Goal: Information Seeking & Learning: Learn about a topic

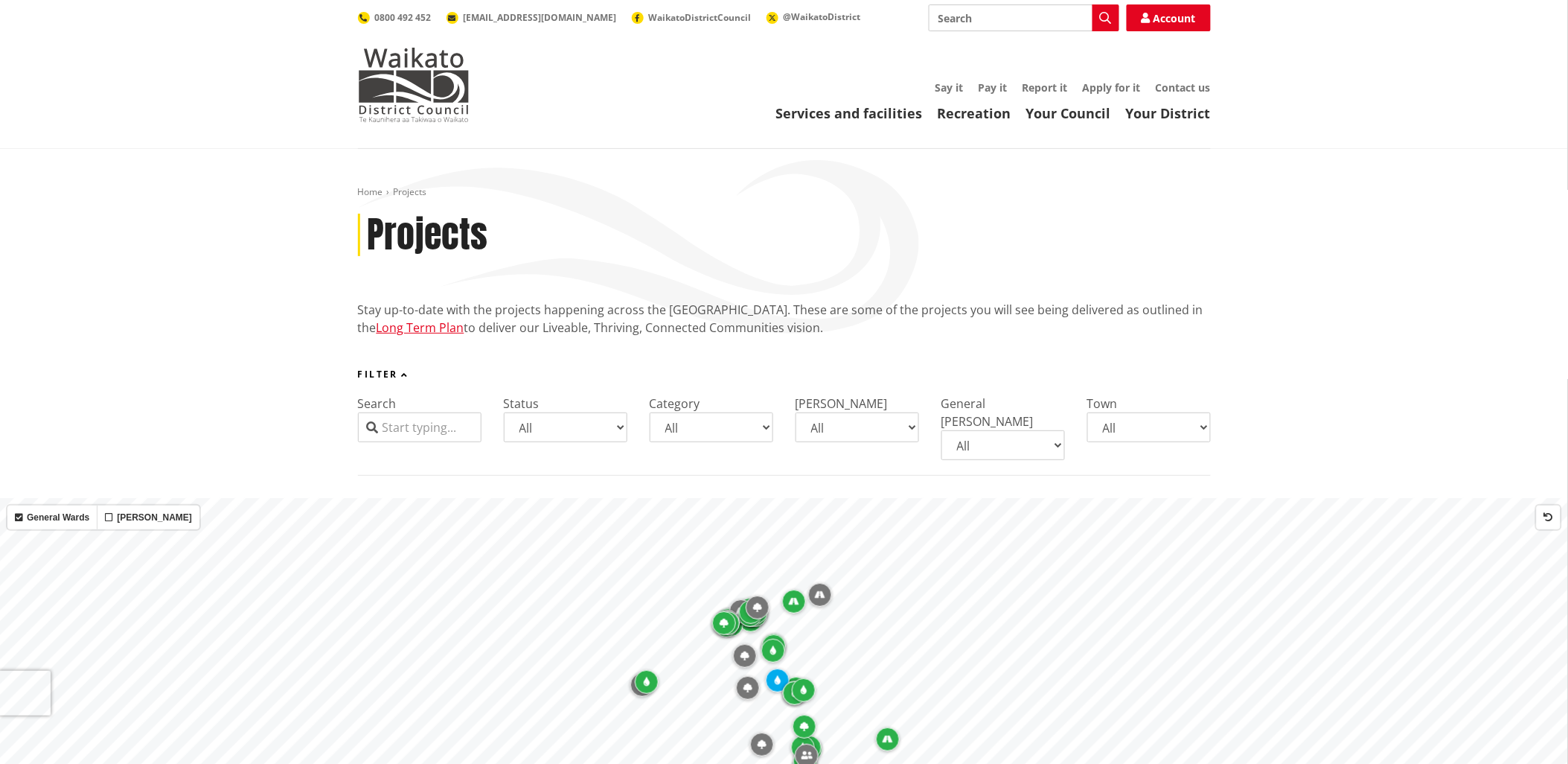
click at [410, 425] on input "Search" at bounding box center [419, 427] width 124 height 29
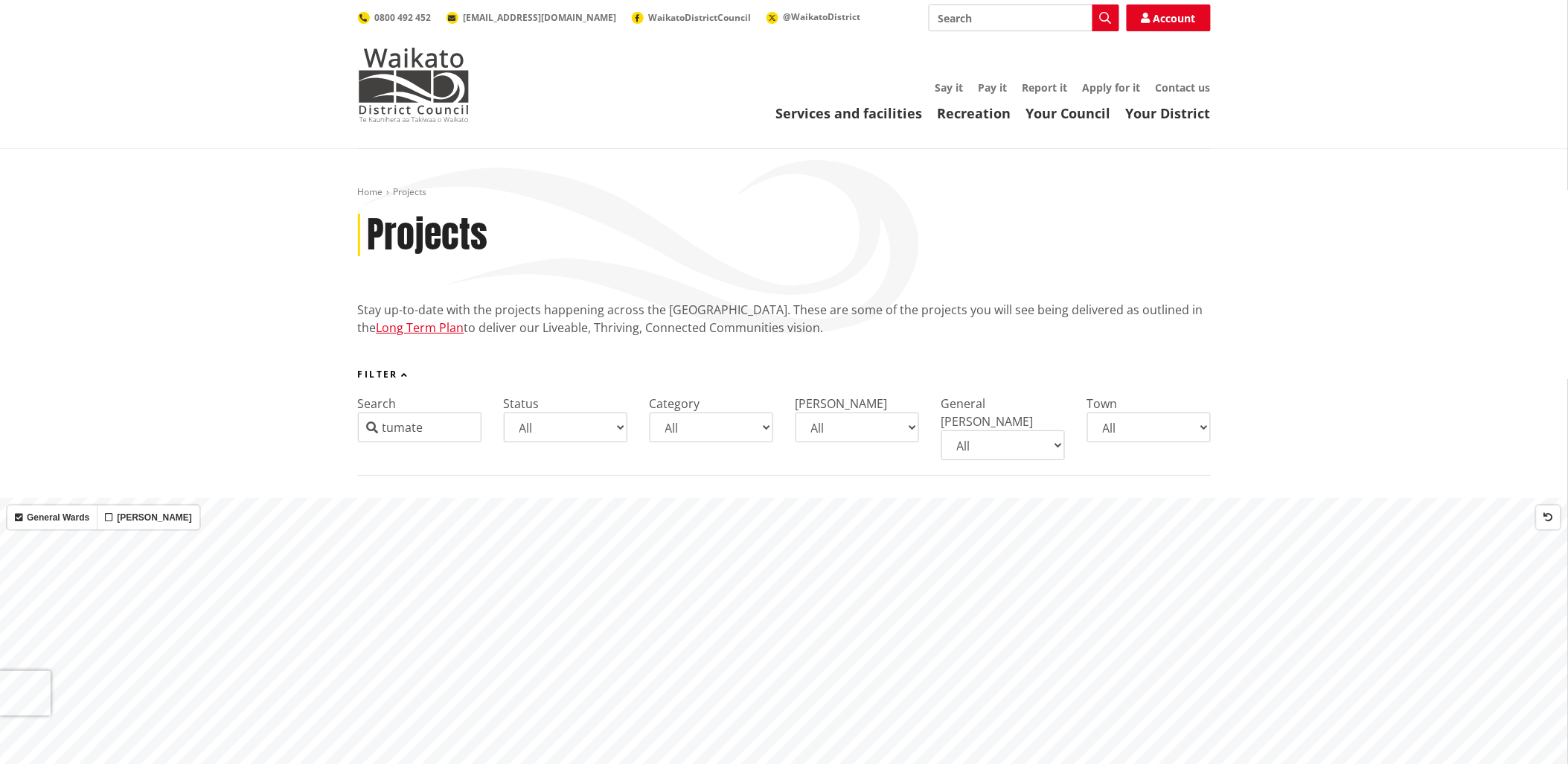
type input "tumate"
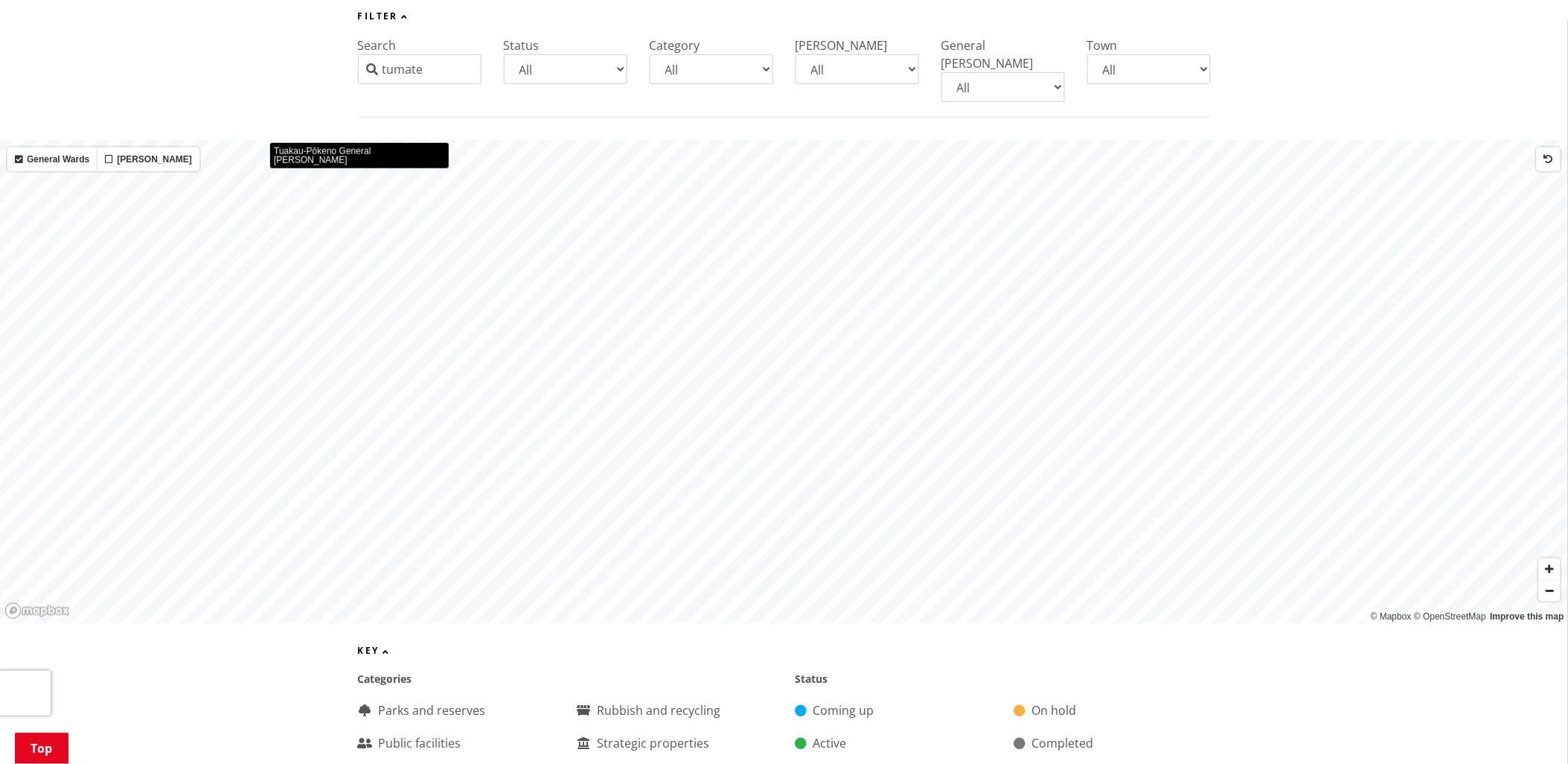
scroll to position [827, 0]
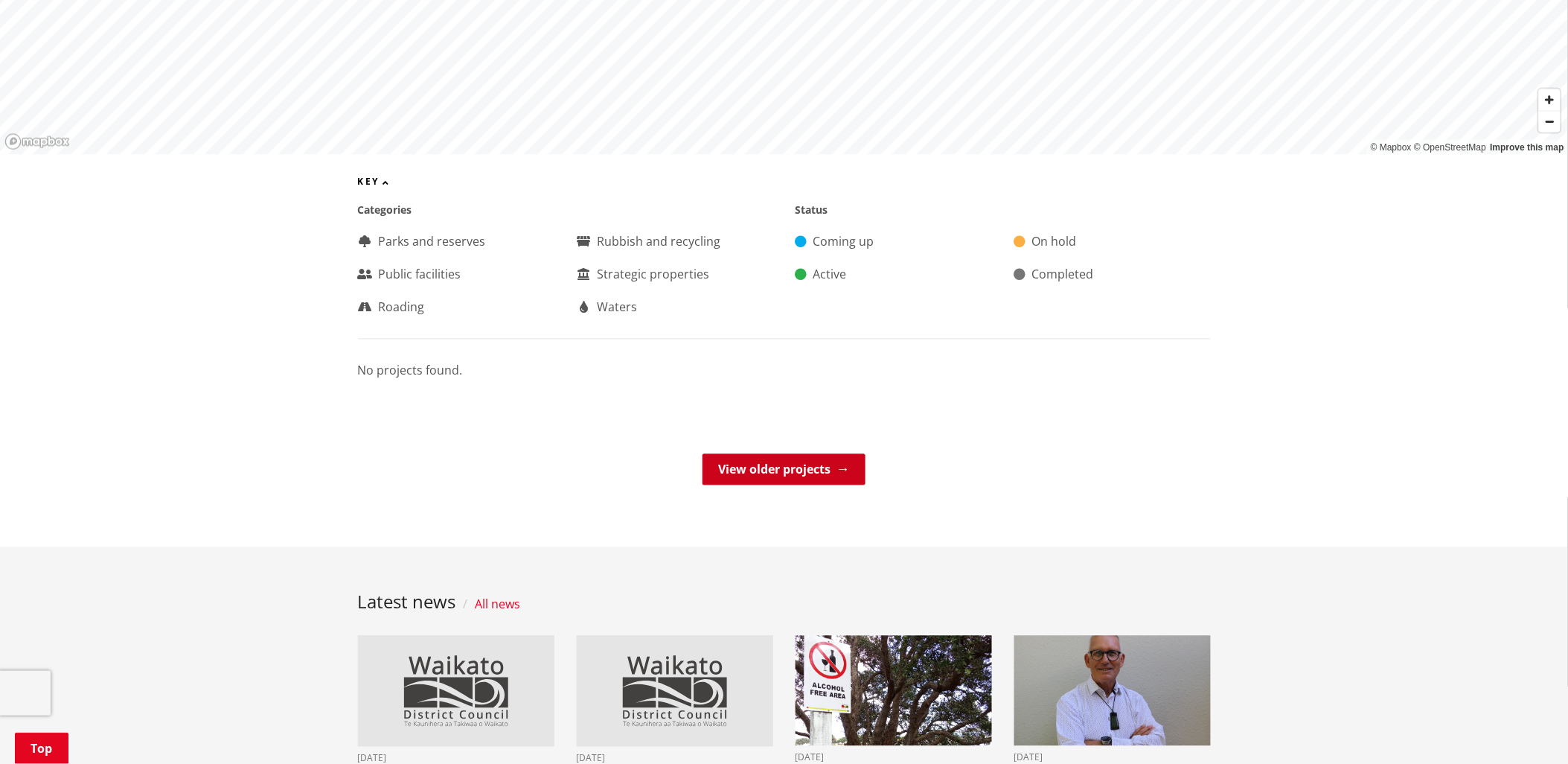
click at [801, 454] on link "View older projects" at bounding box center [784, 469] width 163 height 31
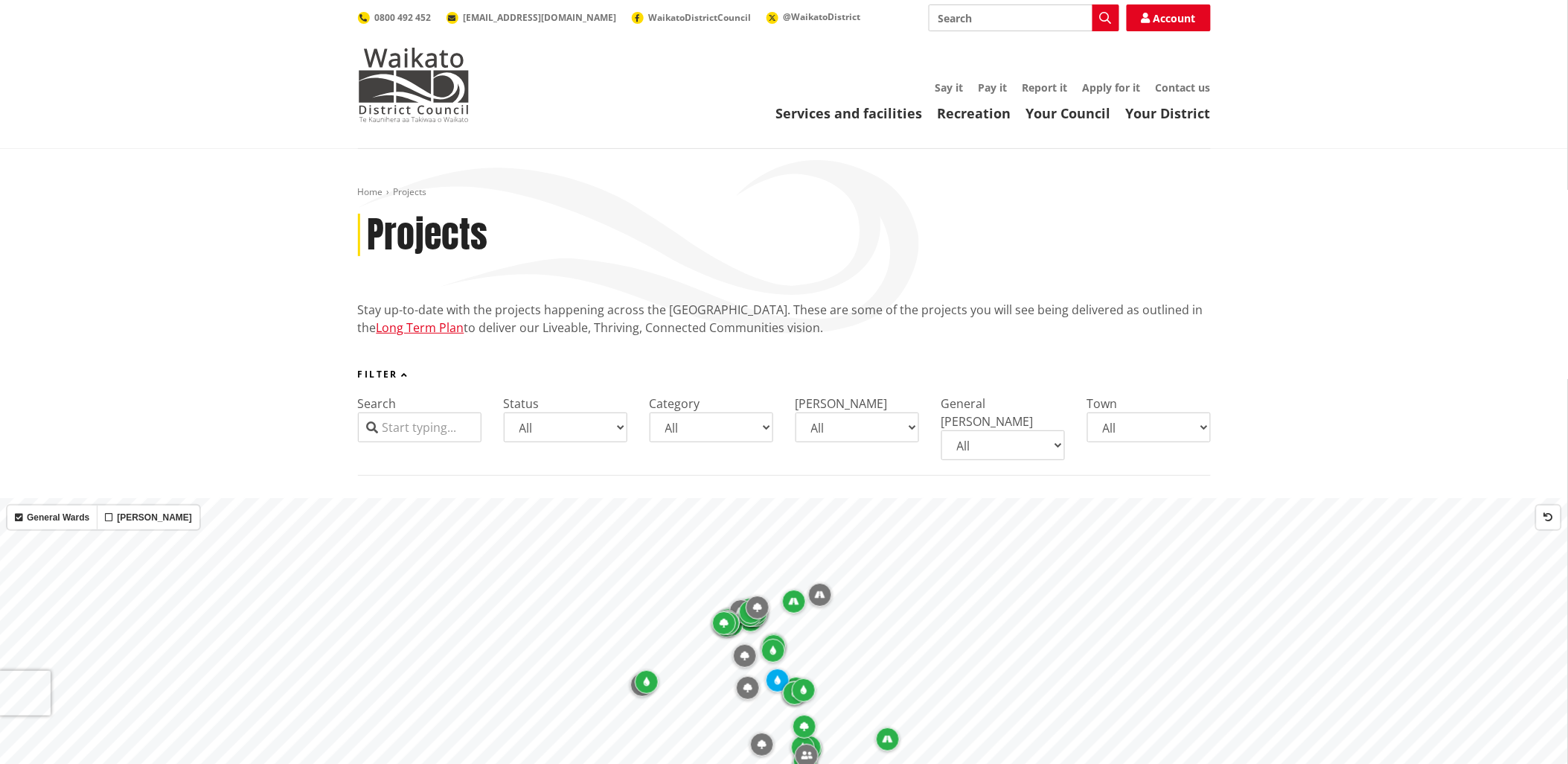
click at [447, 426] on input "Search" at bounding box center [419, 427] width 124 height 29
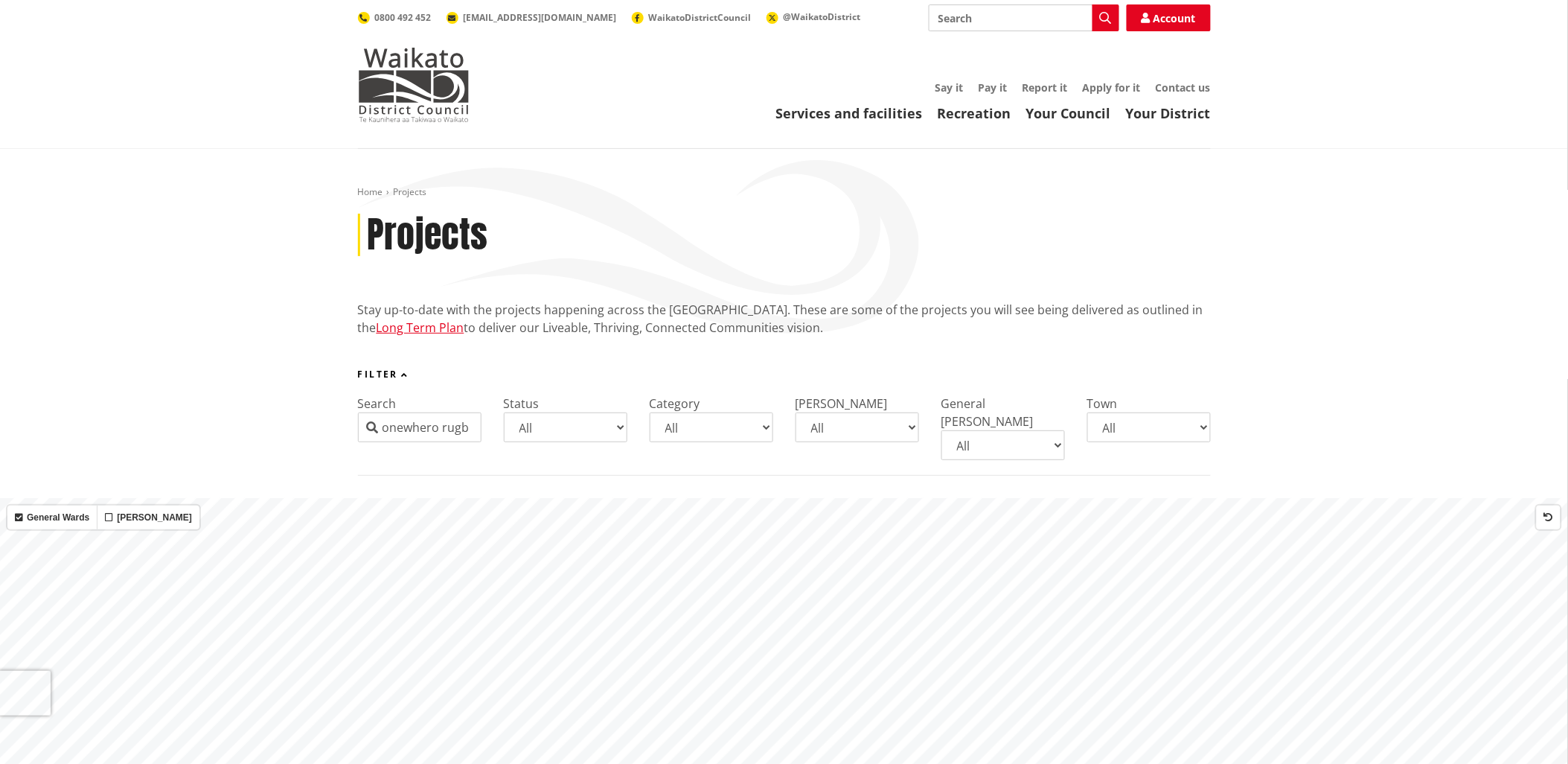
scroll to position [0, 4]
click at [471, 423] on input "onewhero rugby" at bounding box center [419, 427] width 124 height 29
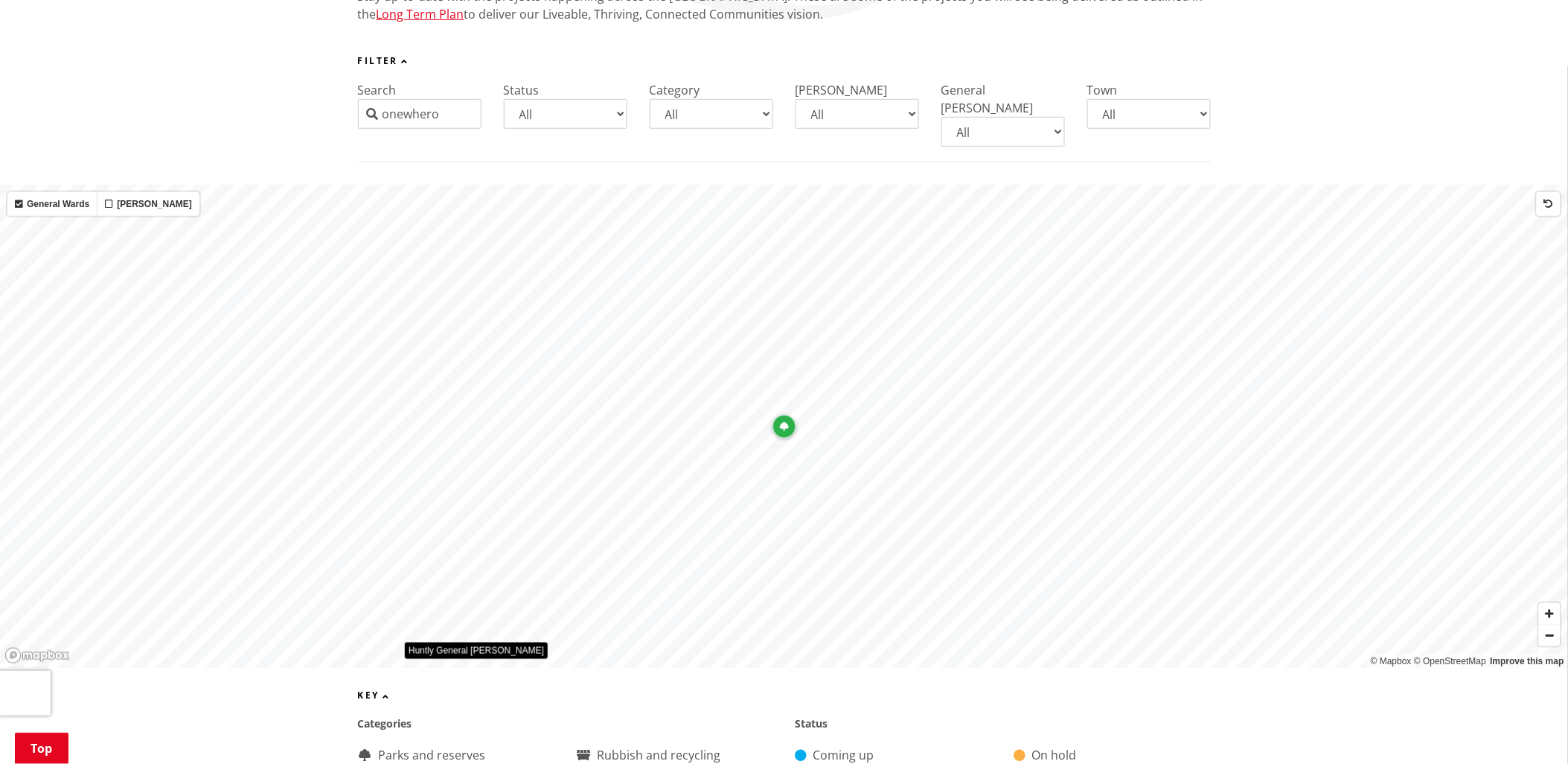
scroll to position [248, 0]
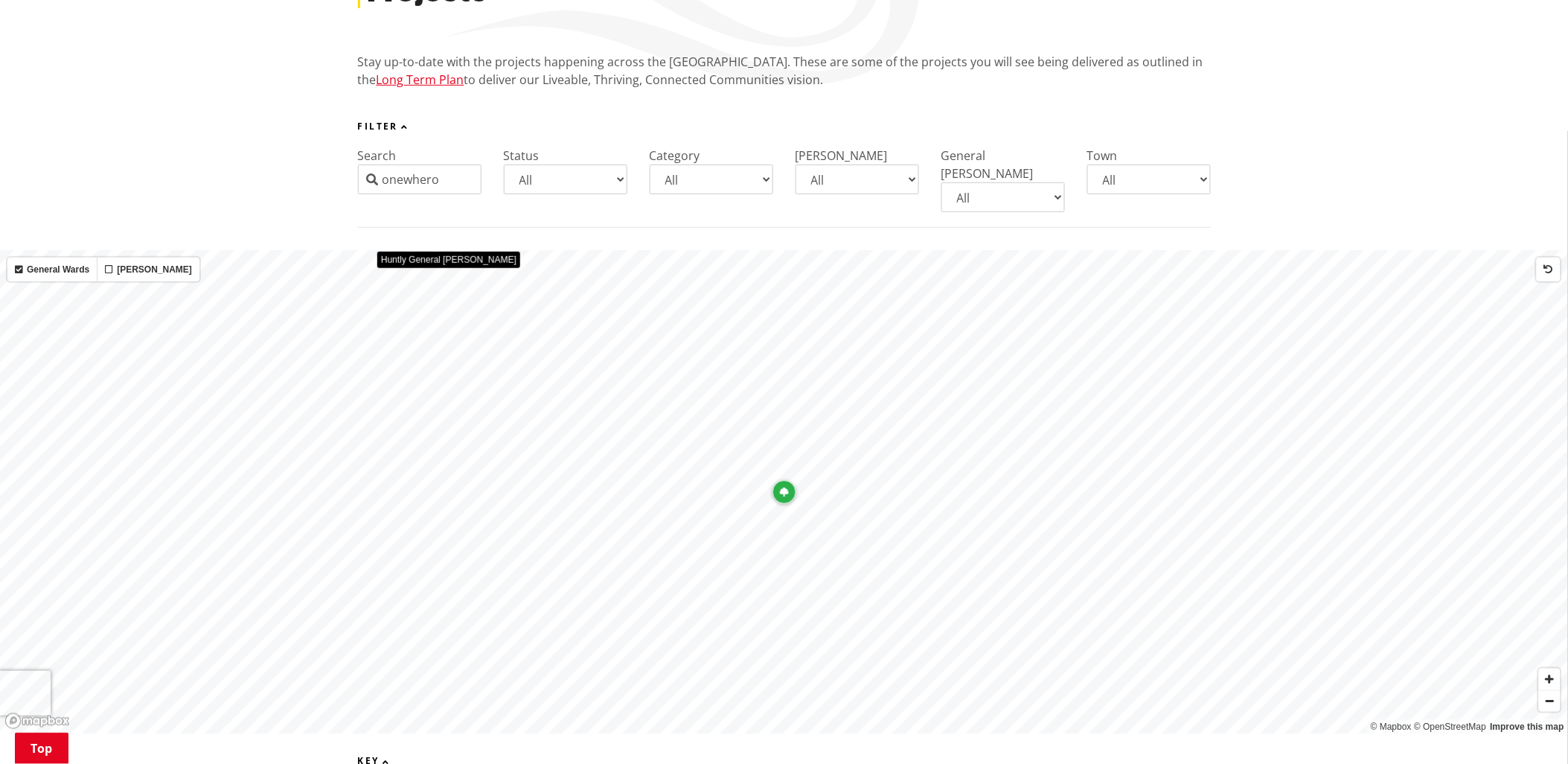
drag, startPoint x: 451, startPoint y: 177, endPoint x: 277, endPoint y: 166, distance: 174.3
click at [277, 166] on div "Filter Search onewhero Status All Coming up Active On hold Completed Category A…" at bounding box center [784, 174] width 1568 height 107
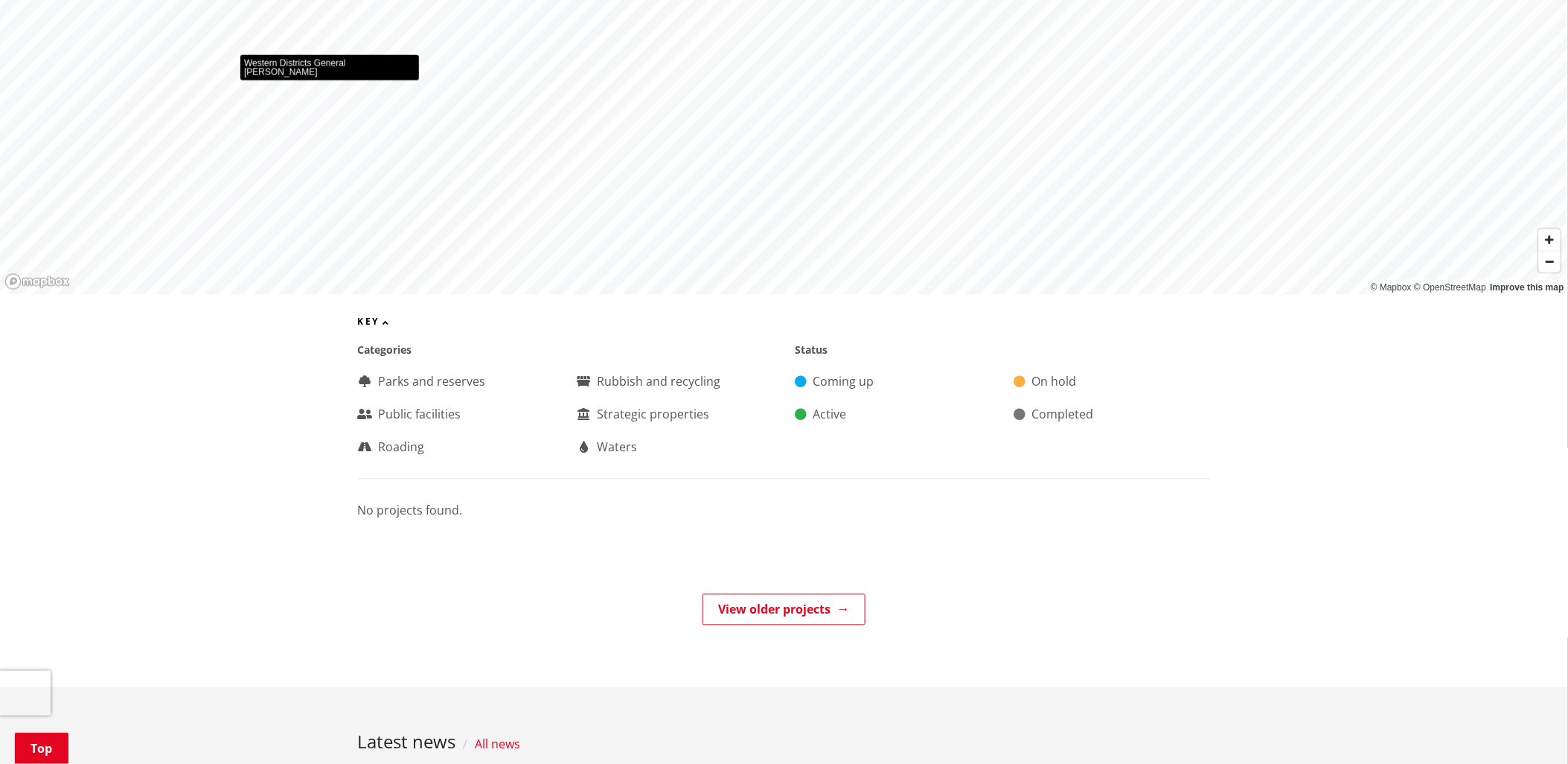
scroll to position [496, 0]
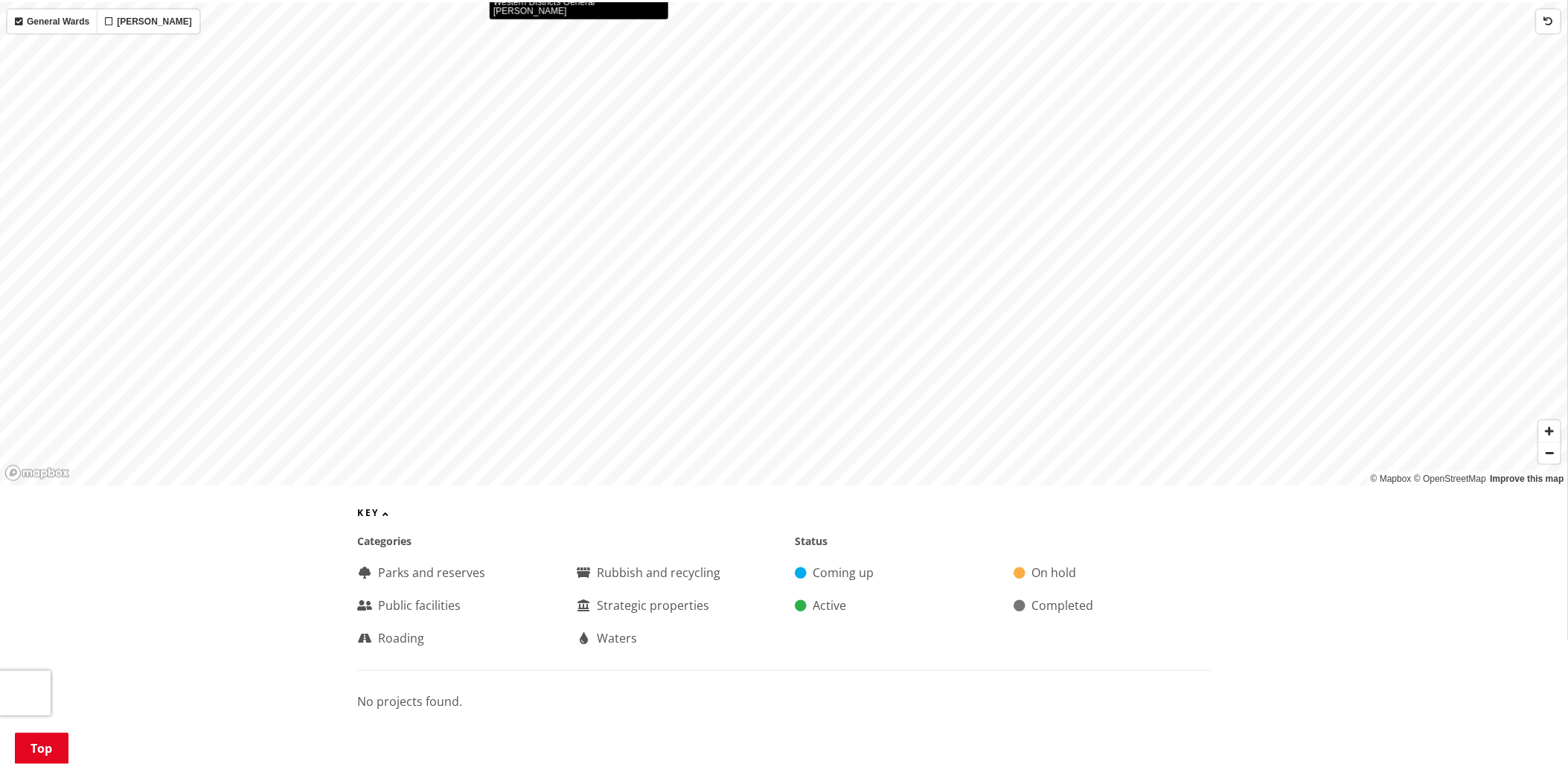
type input "wainui"
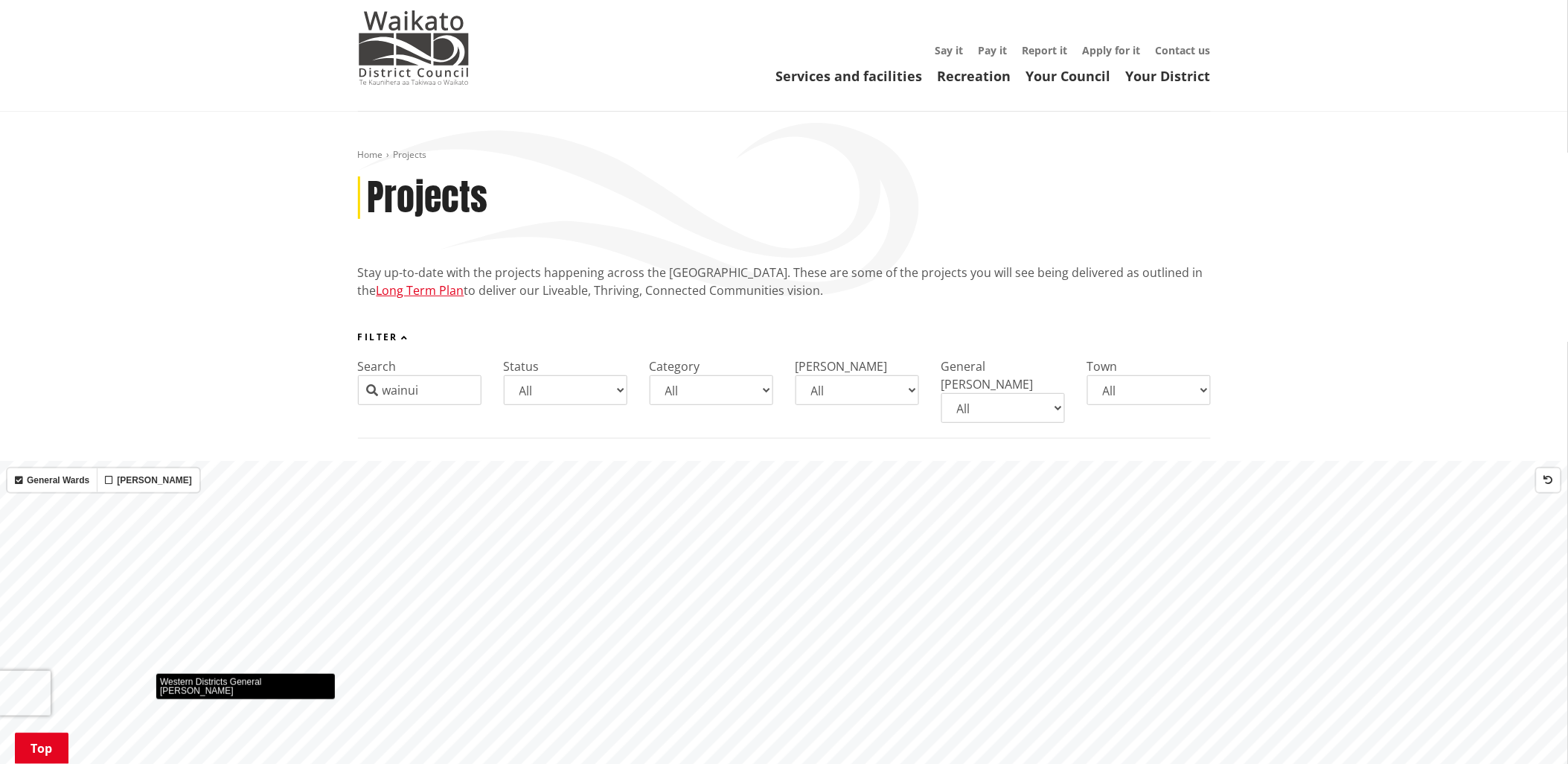
scroll to position [0, 0]
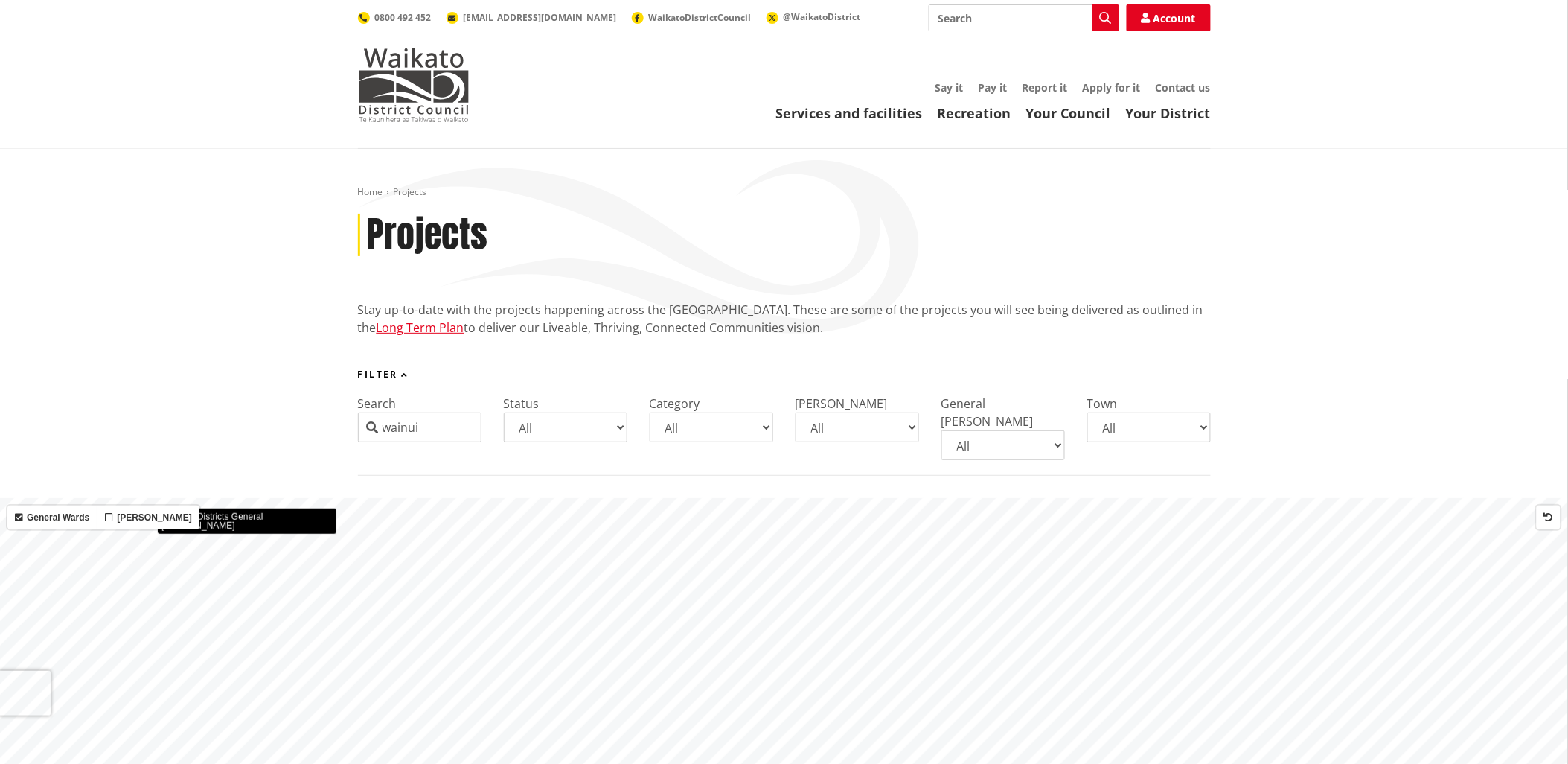
drag, startPoint x: 348, startPoint y: 412, endPoint x: 314, endPoint y: 408, distance: 34.2
click at [314, 408] on div "Filter Search wainui Status All Coming up Active On hold Completed Category All…" at bounding box center [784, 422] width 1568 height 107
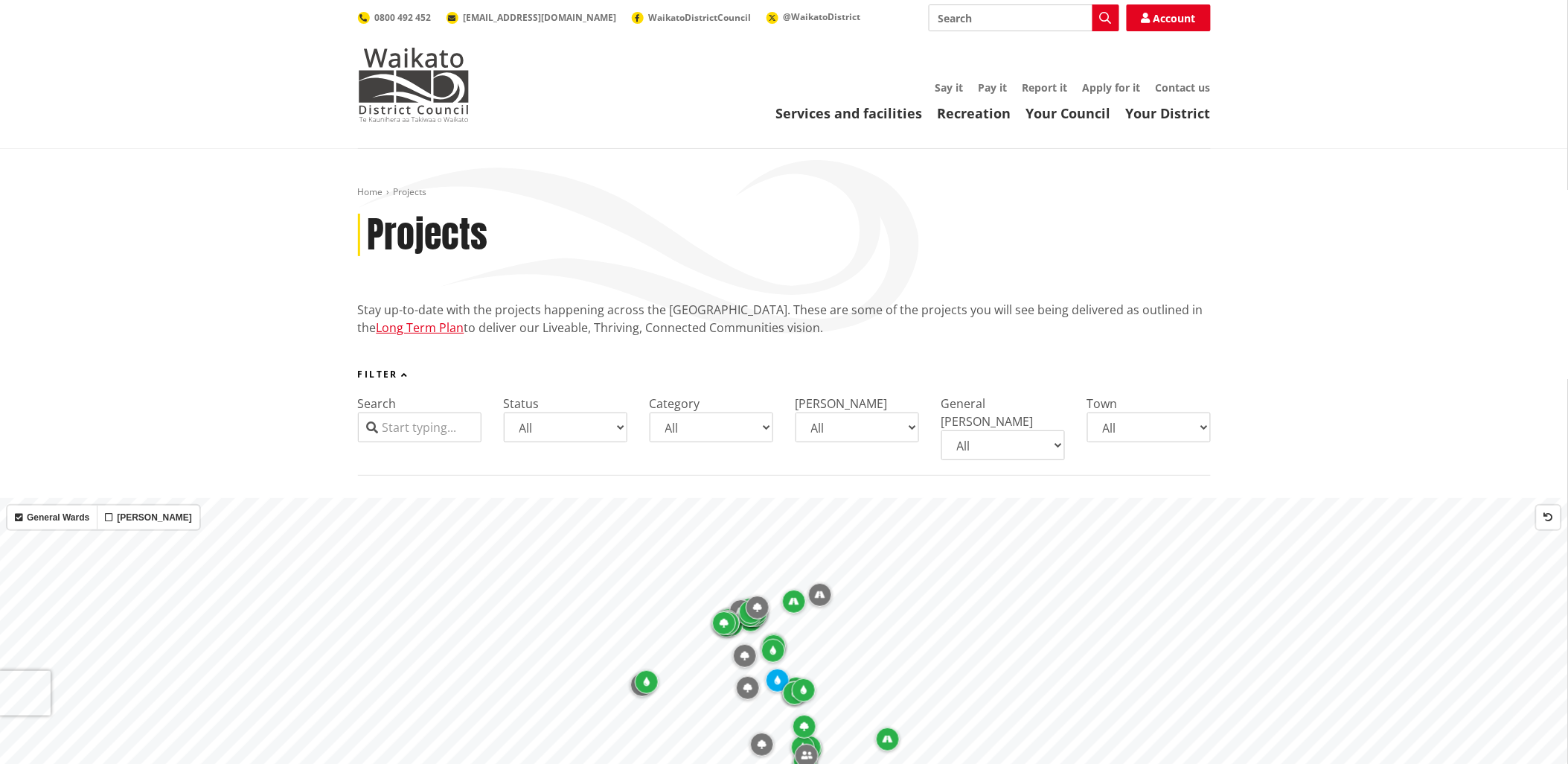
click at [1199, 426] on select "All Aka Aka Bombay Eureka Glen Afton Glen Massey Glen Murray Gordonton Horotiu …" at bounding box center [1149, 427] width 124 height 29
select select "Raglan"
click at [1087, 413] on select "All Aka Aka Bombay Eureka Glen Afton Glen Massey Glen Murray Gordonton Horotiu …" at bounding box center [1149, 427] width 124 height 29
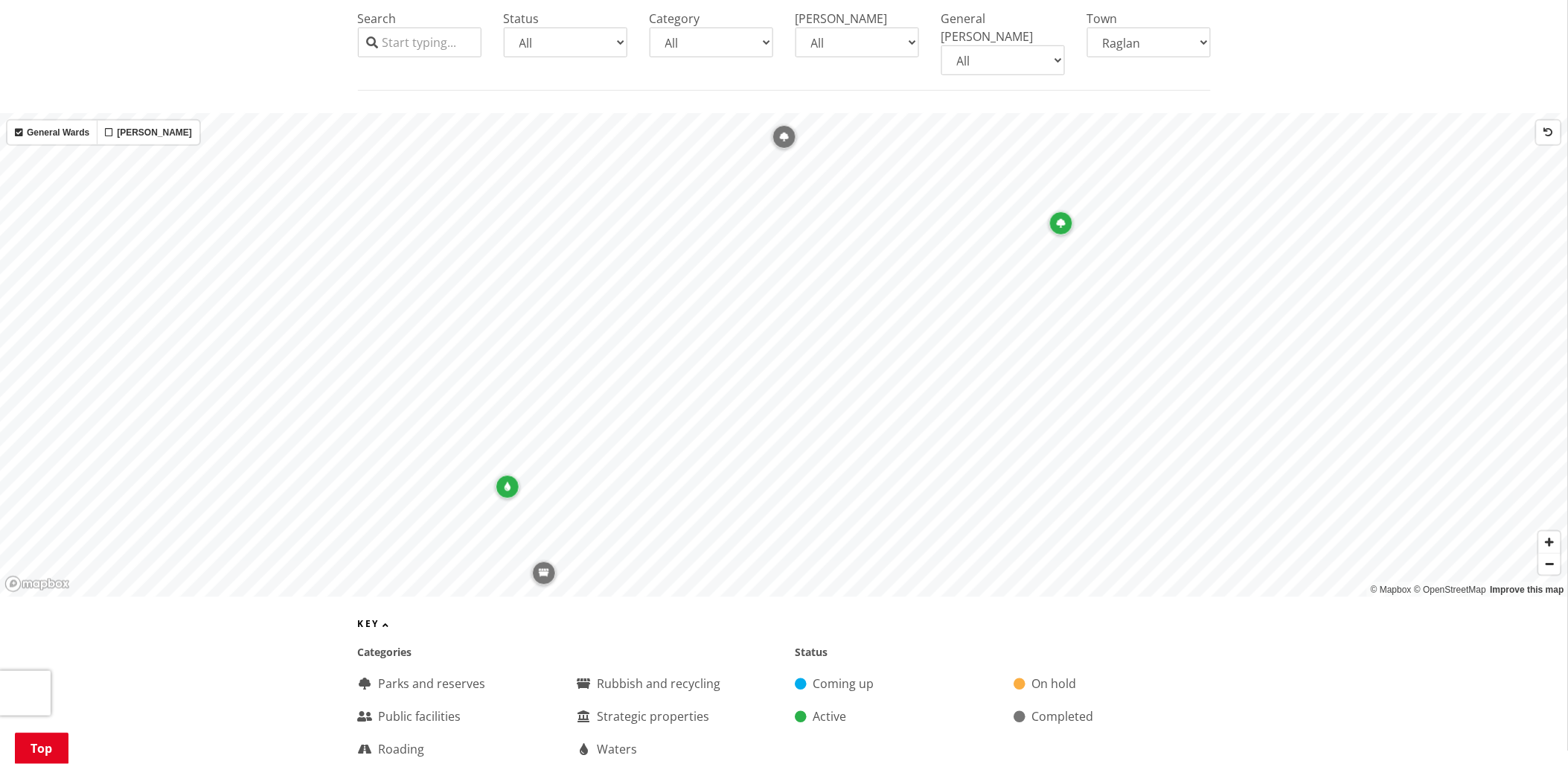
scroll to position [414, 0]
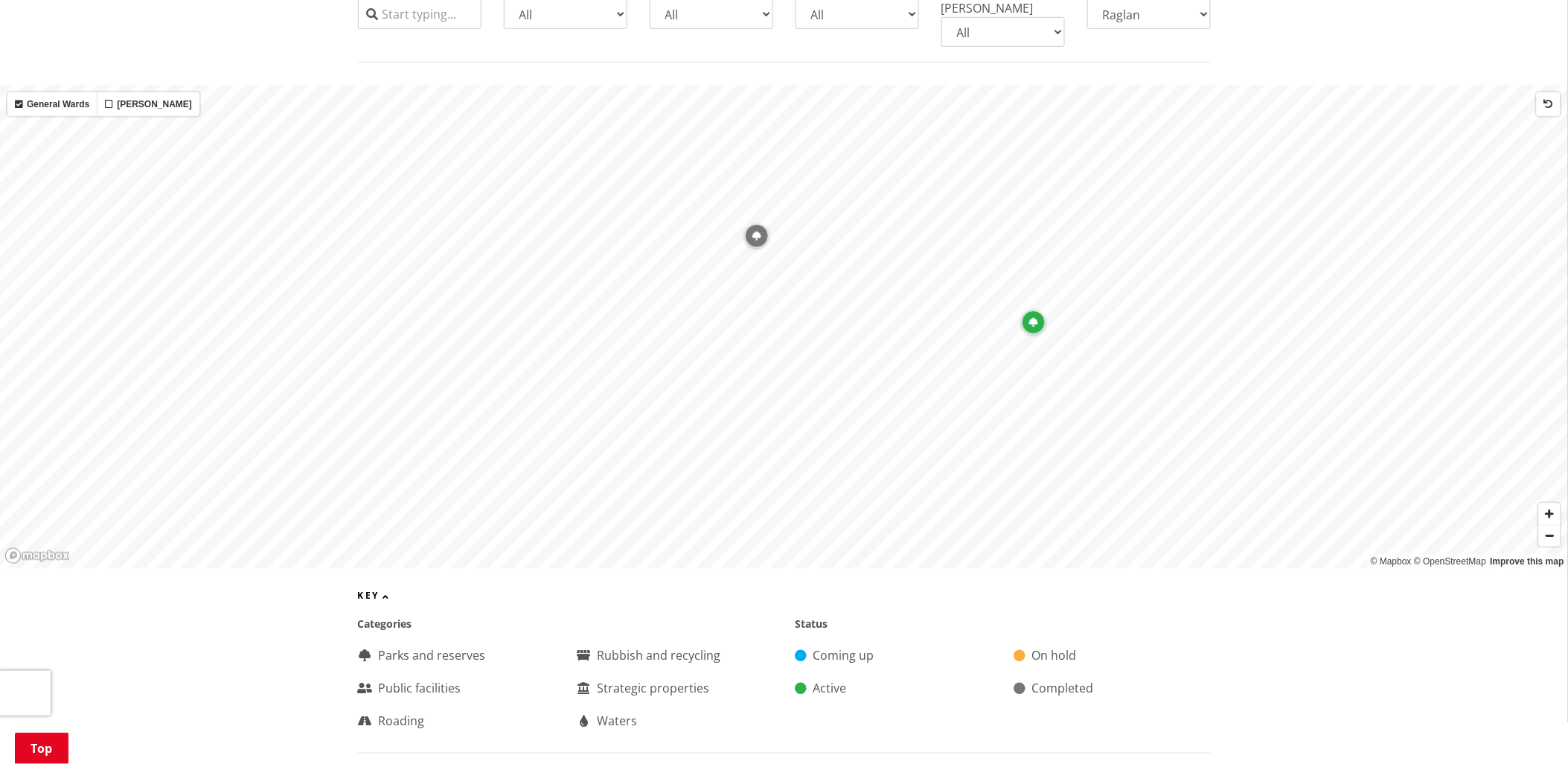
click at [756, 231] on icon "Map marker" at bounding box center [756, 235] width 9 height 9
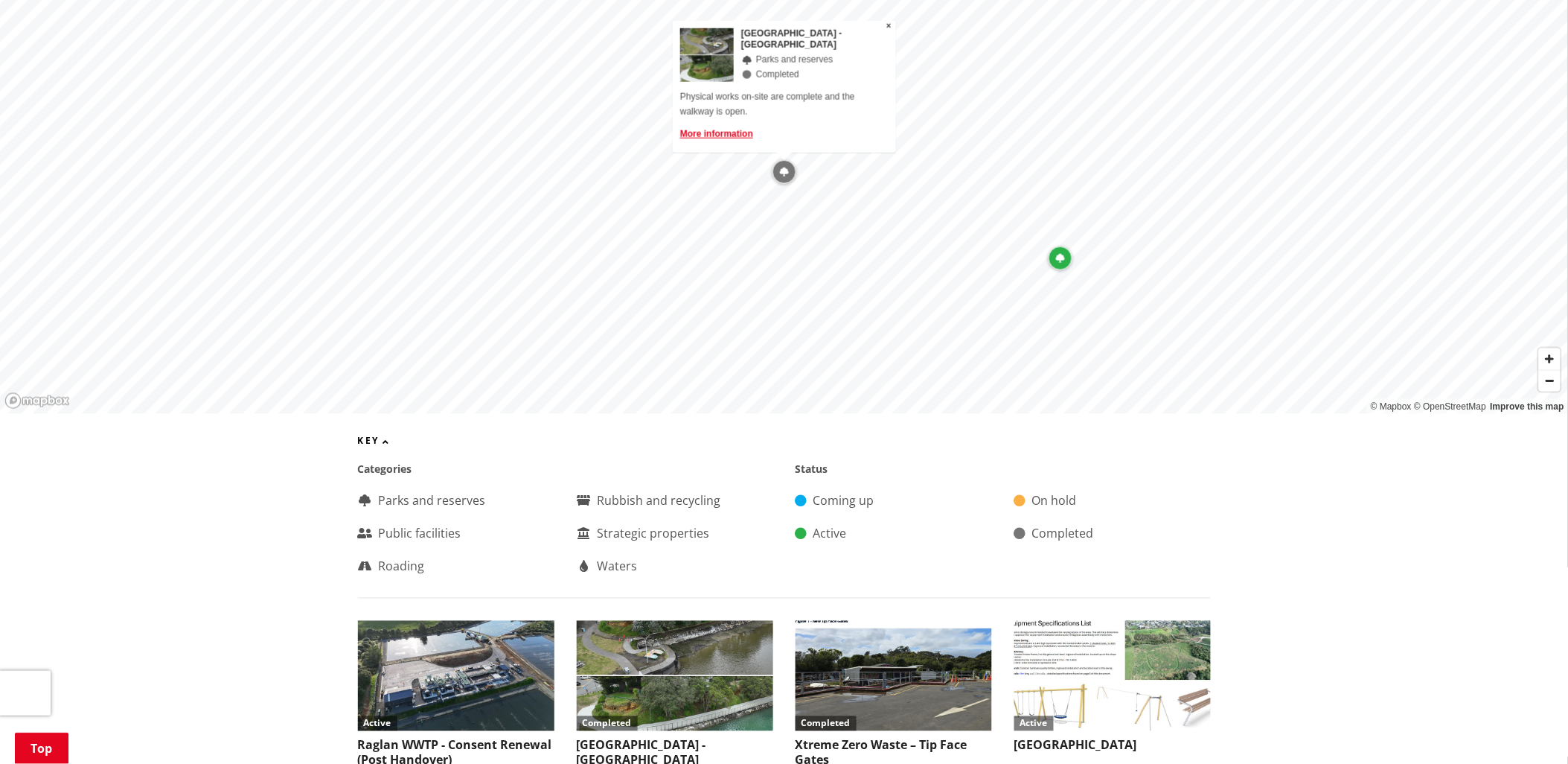
scroll to position [578, 0]
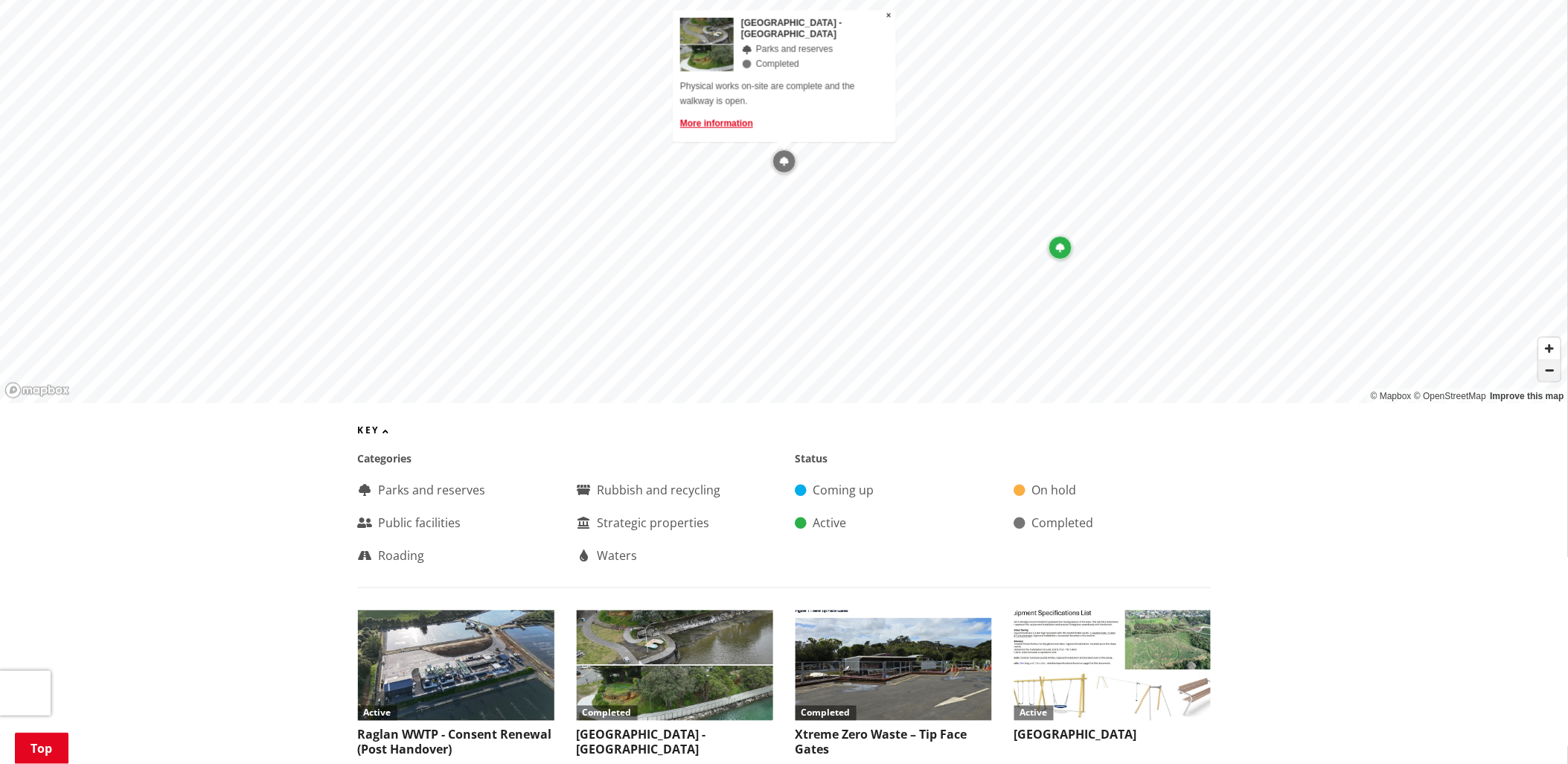
click at [1554, 361] on span "Zoom out" at bounding box center [1550, 371] width 22 height 21
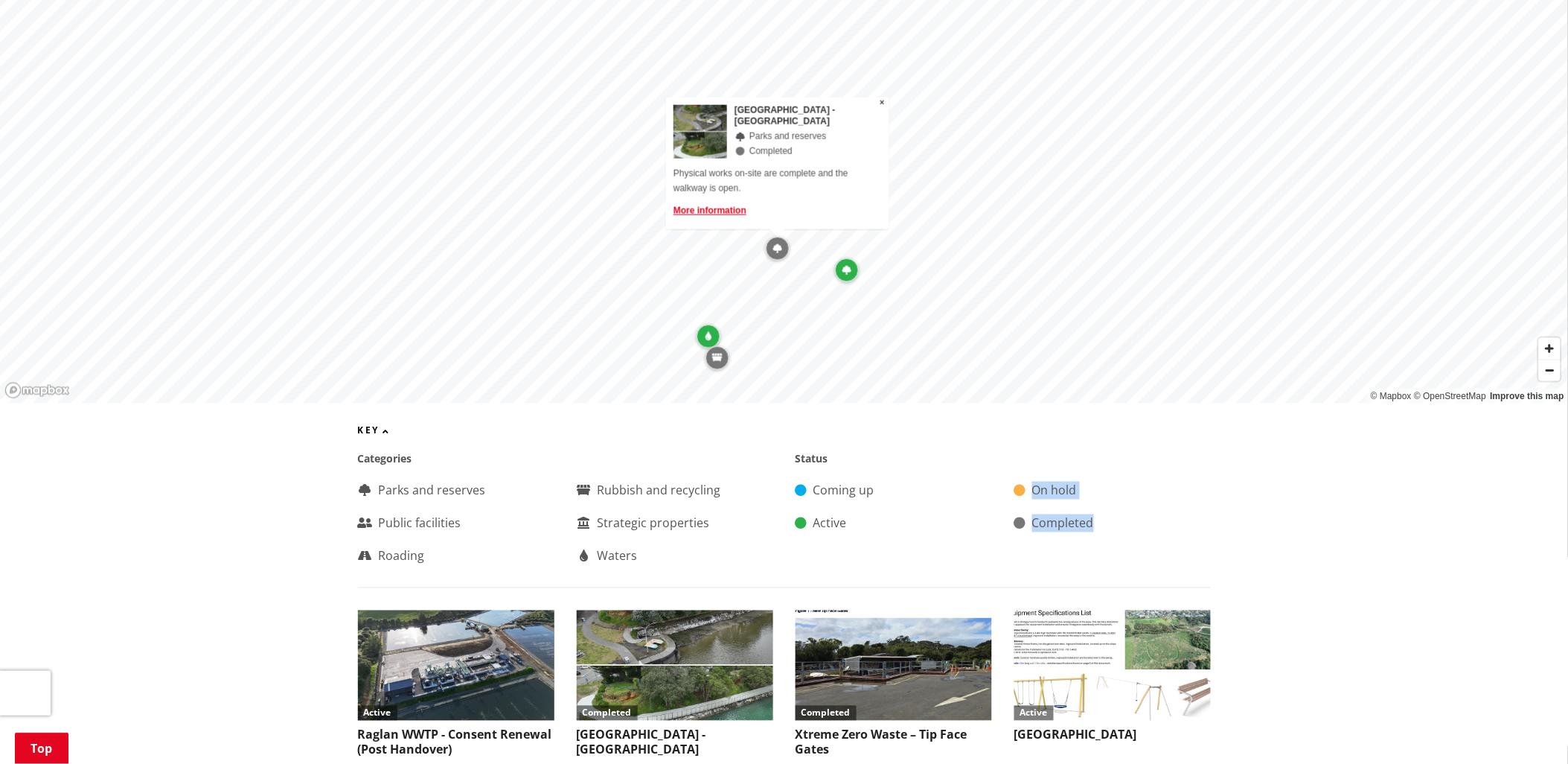
drag, startPoint x: 1116, startPoint y: 456, endPoint x: 1131, endPoint y: 563, distance: 108.0
click at [1131, 563] on div "Key Categories Parks and reserves Public facilities Roading Rubbish and recycli…" at bounding box center [784, 507] width 853 height 162
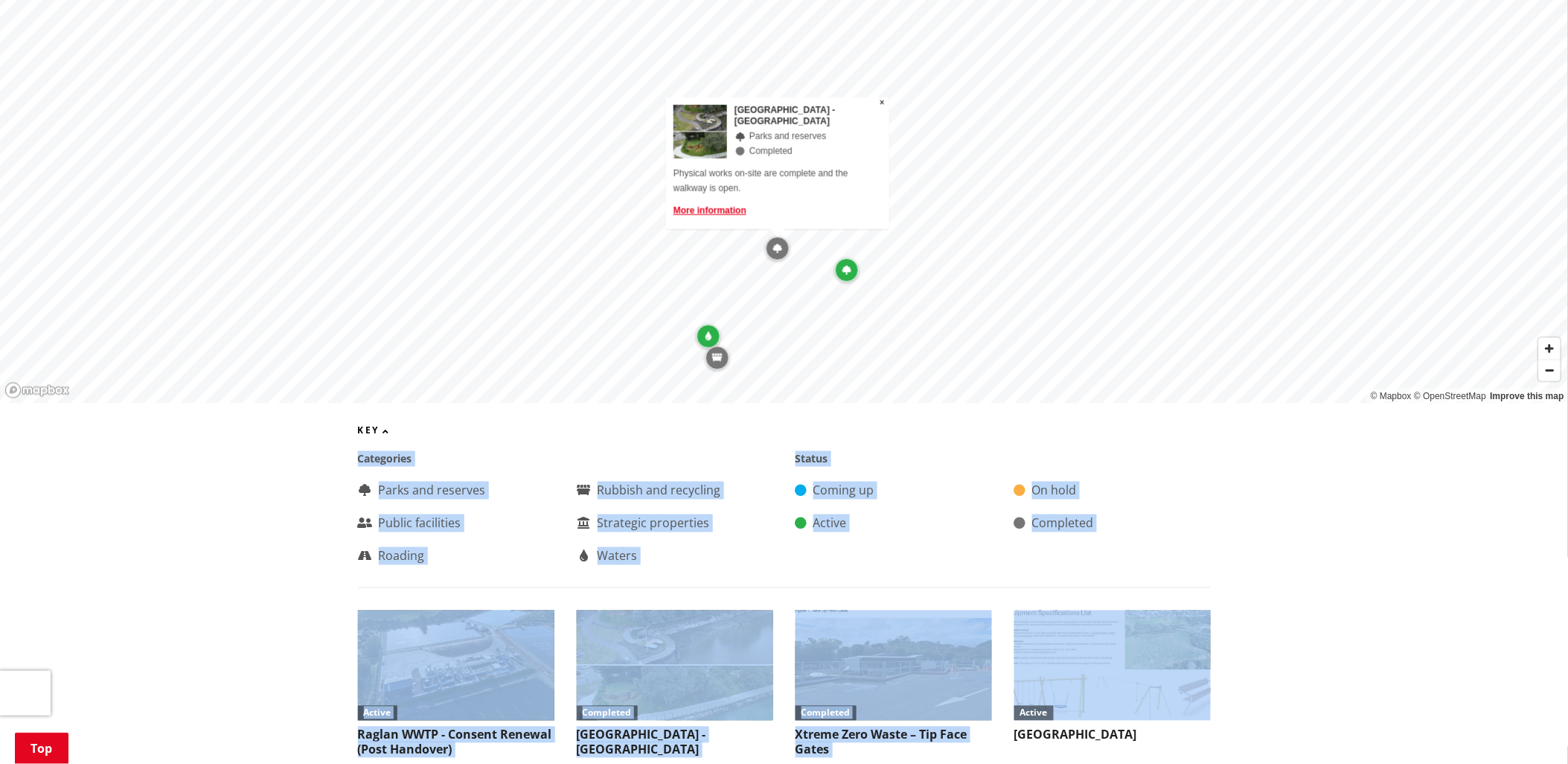
drag, startPoint x: 1132, startPoint y: 563, endPoint x: 1330, endPoint y: 603, distance: 202.0
click at [1330, 603] on div "Filter Search Status All Coming up Active On hold Completed Category All Parks …" at bounding box center [784, 273] width 1568 height 966
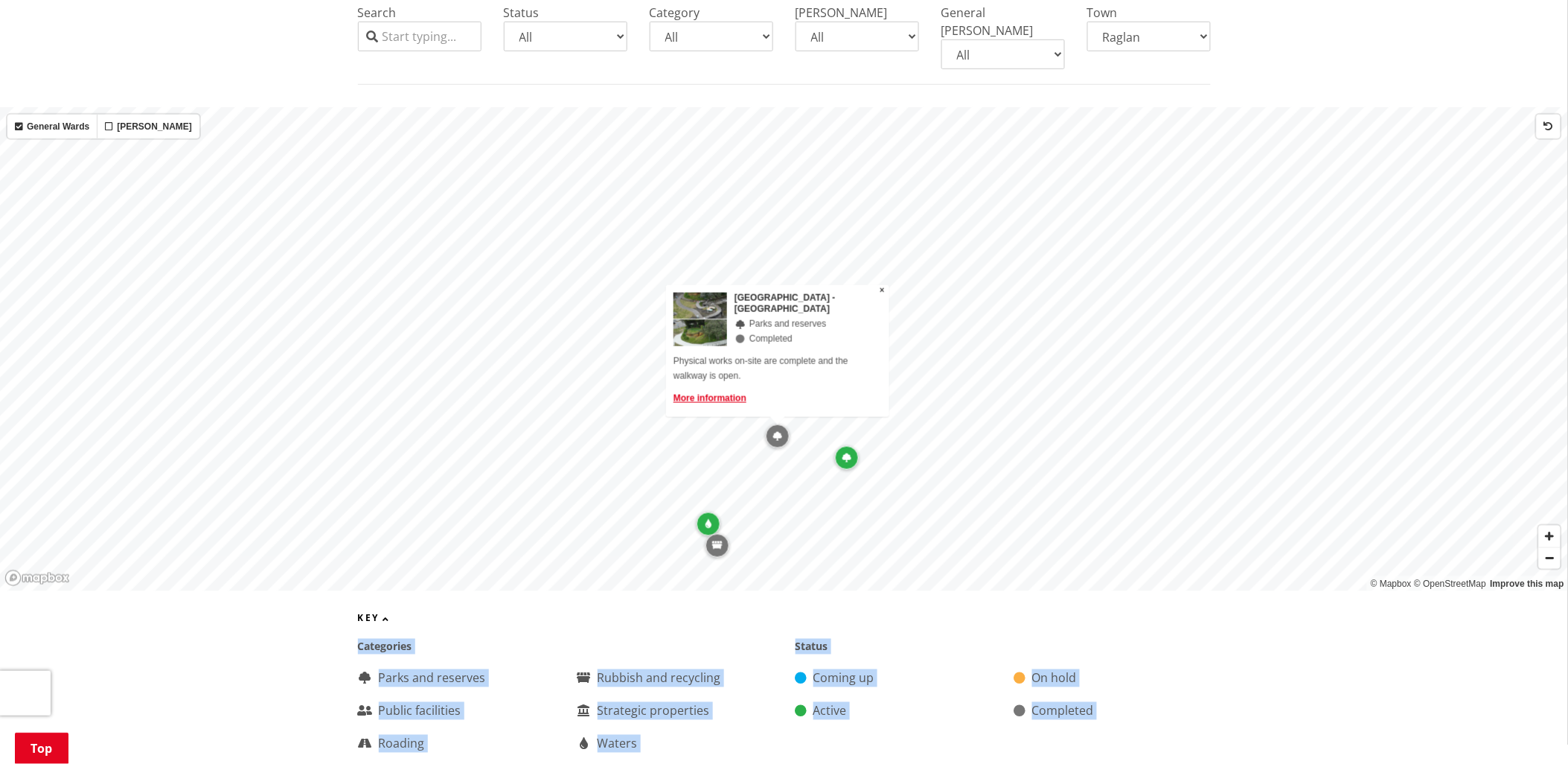
scroll to position [369, 0]
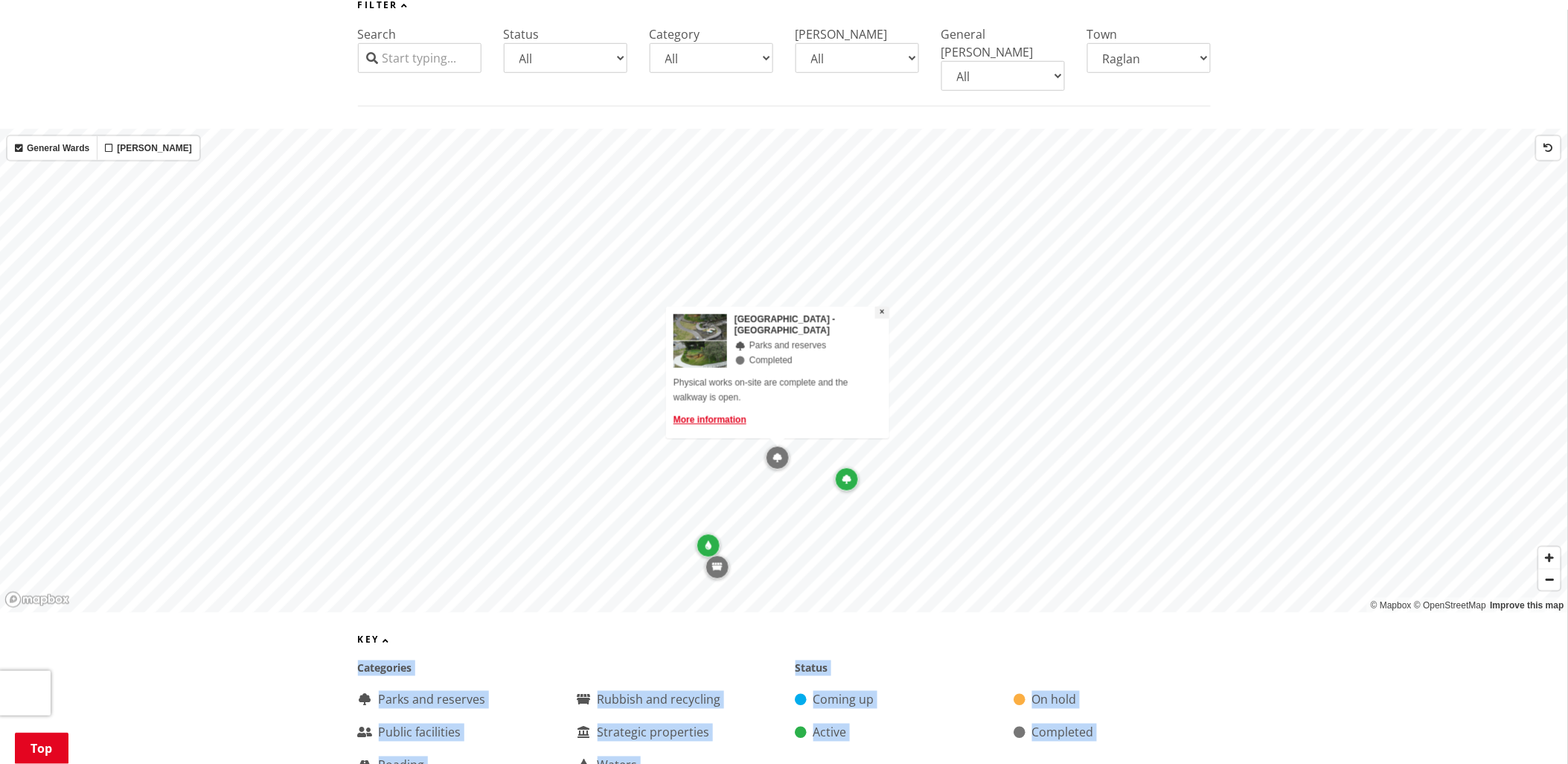
click at [881, 307] on span "×" at bounding box center [882, 312] width 5 height 10
click at [847, 475] on icon "Map marker" at bounding box center [847, 479] width 9 height 9
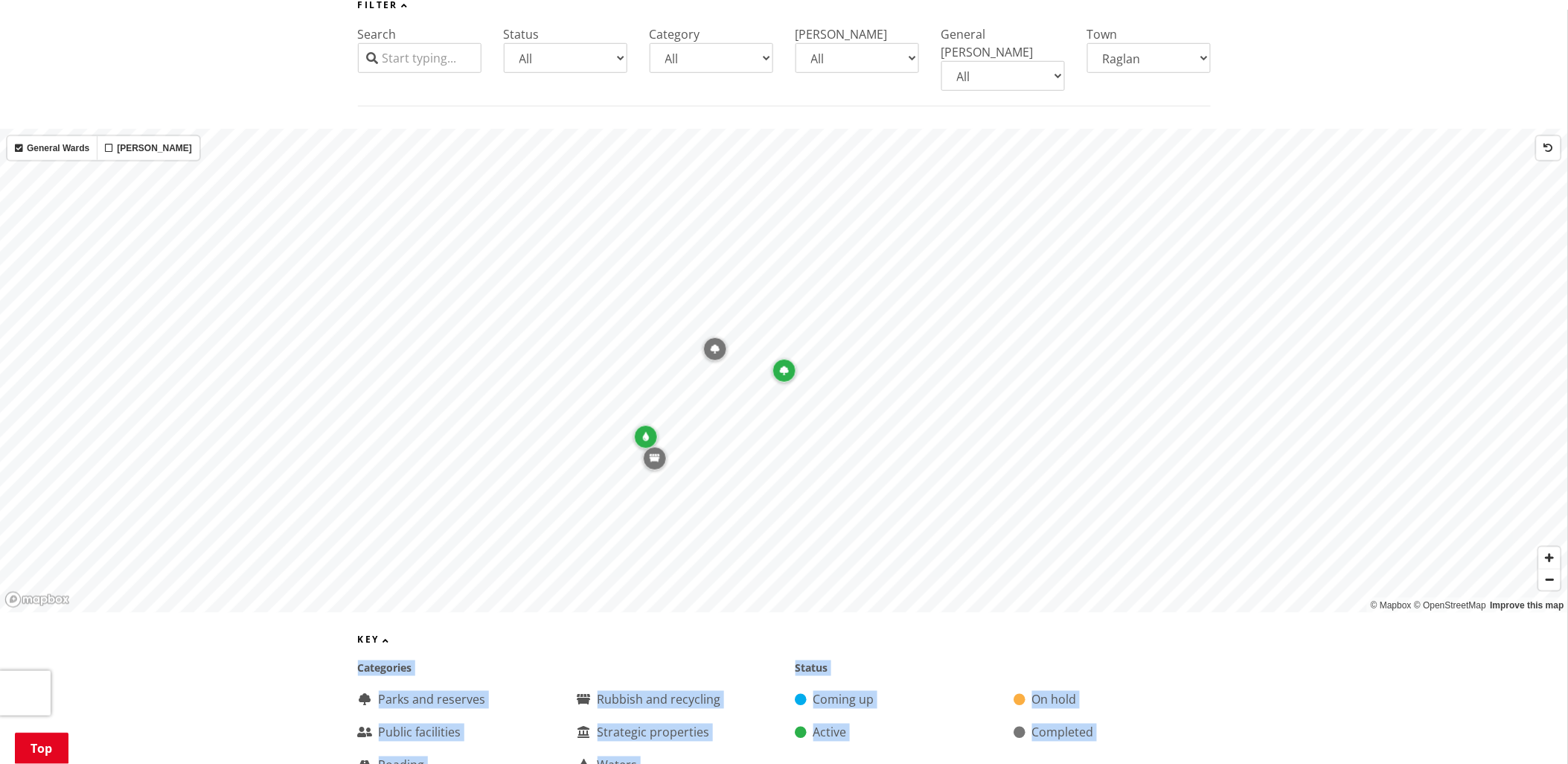
click at [716, 345] on icon "Map marker" at bounding box center [715, 349] width 9 height 9
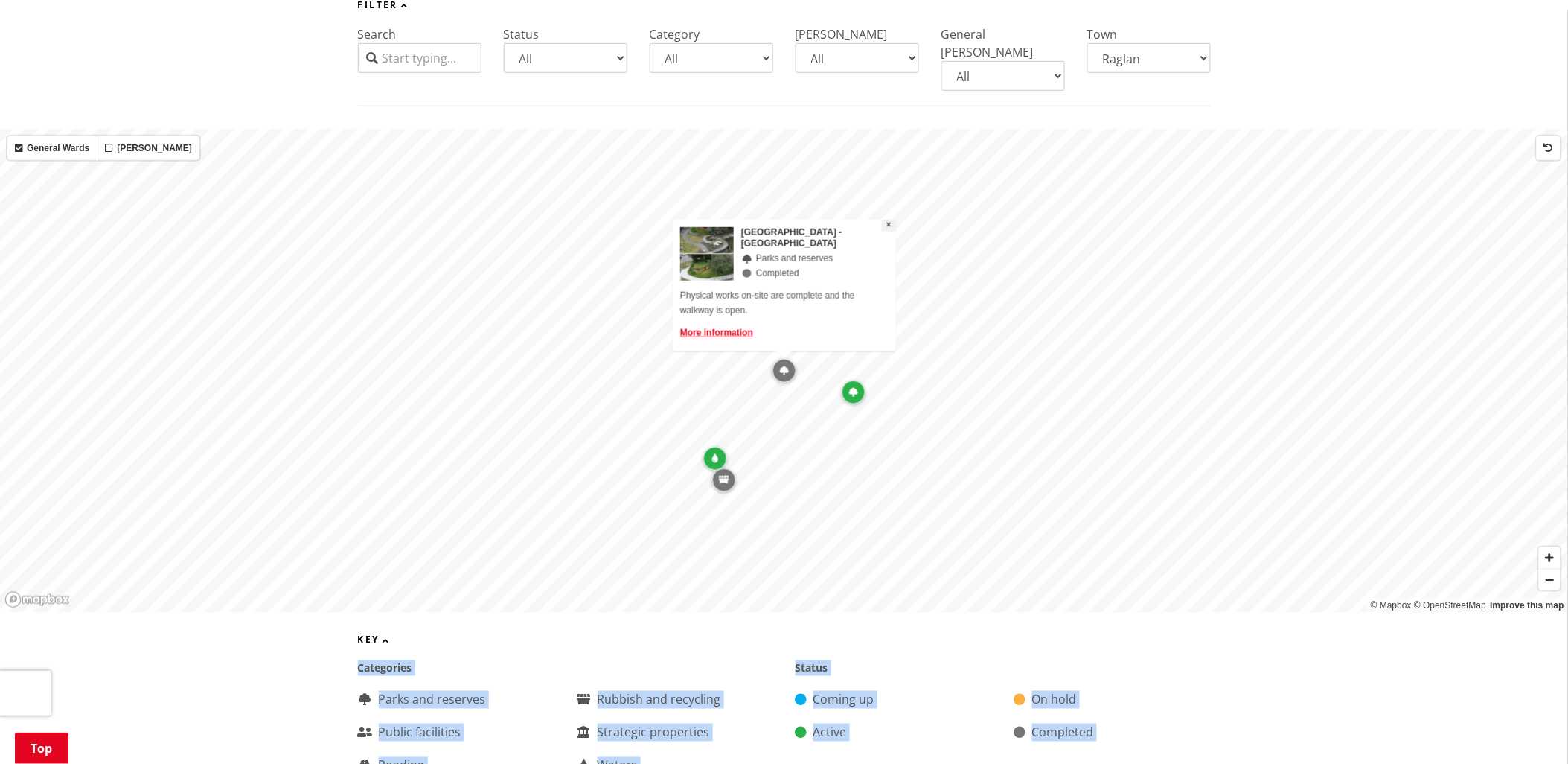
click at [888, 219] on span "×" at bounding box center [889, 224] width 5 height 10
click at [722, 476] on icon "Map marker" at bounding box center [724, 480] width 10 height 9
click at [888, 219] on span "×" at bounding box center [889, 224] width 5 height 10
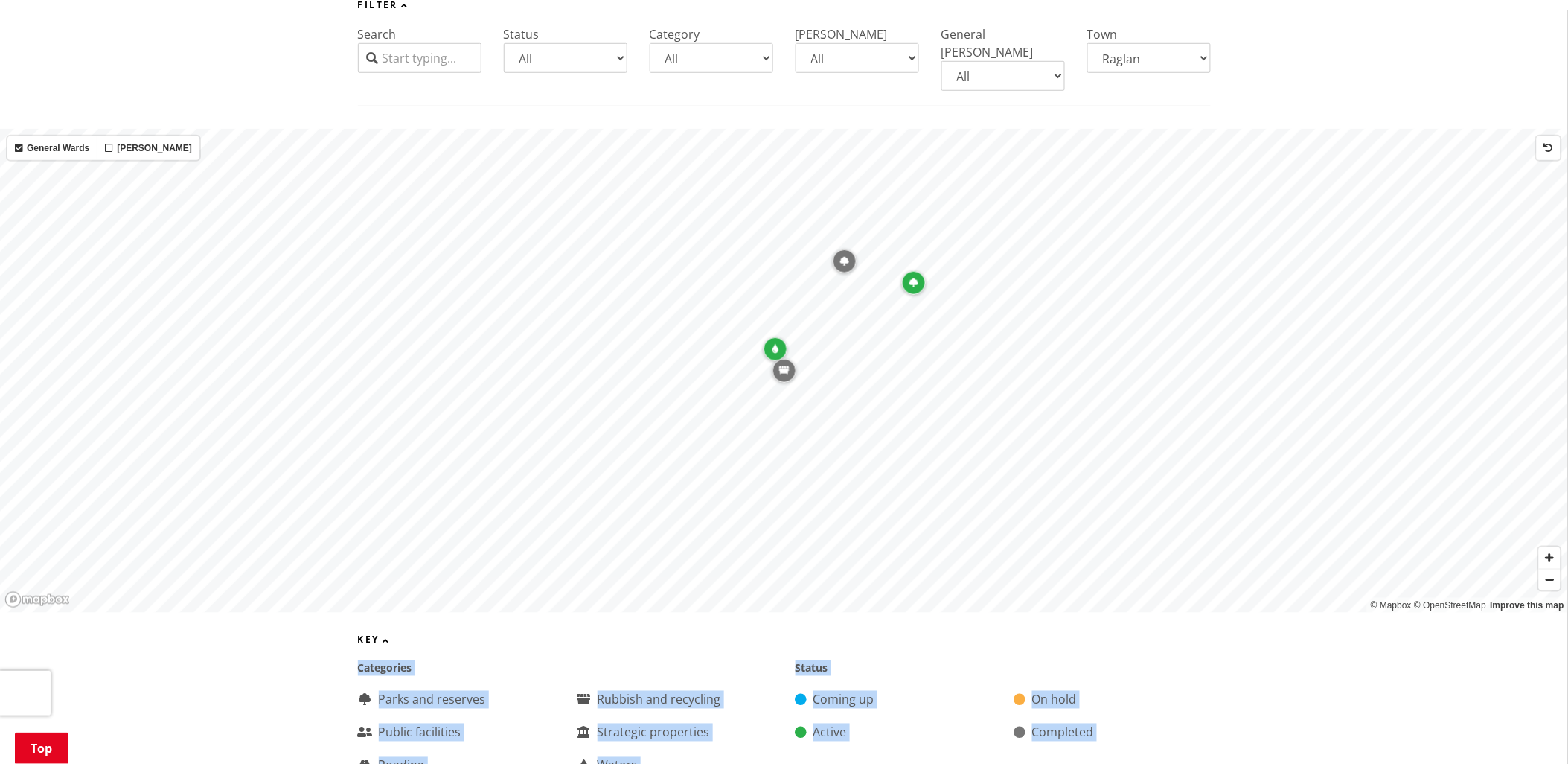
click at [776, 345] on icon "Map marker" at bounding box center [775, 349] width 6 height 9
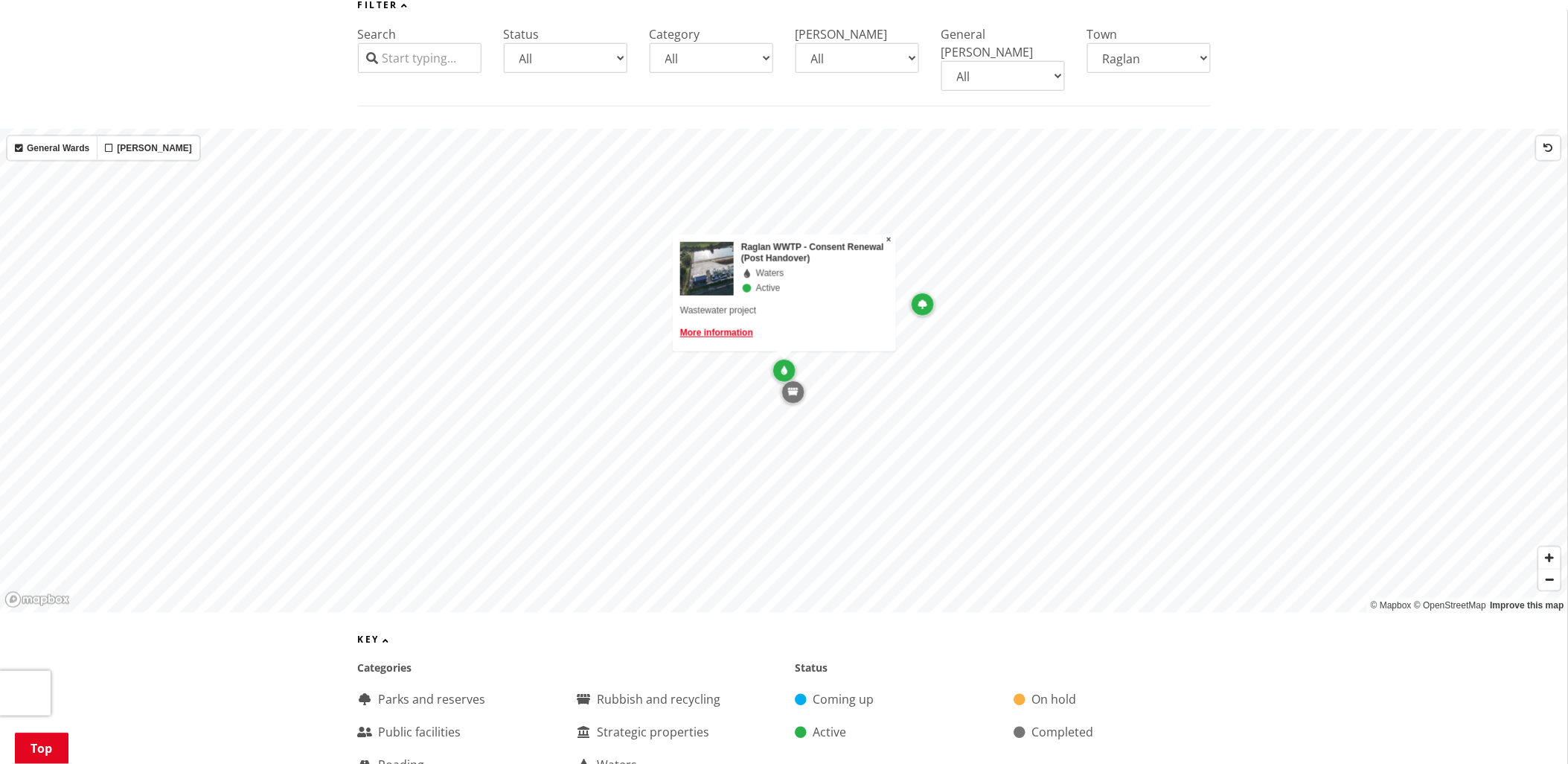
click at [892, 234] on div "Raglan WWTP - Consent Renewal (Post Handover) Waters Active Wastewater project …" at bounding box center [785, 292] width 224 height 117
